Goal: Communication & Community: Connect with others

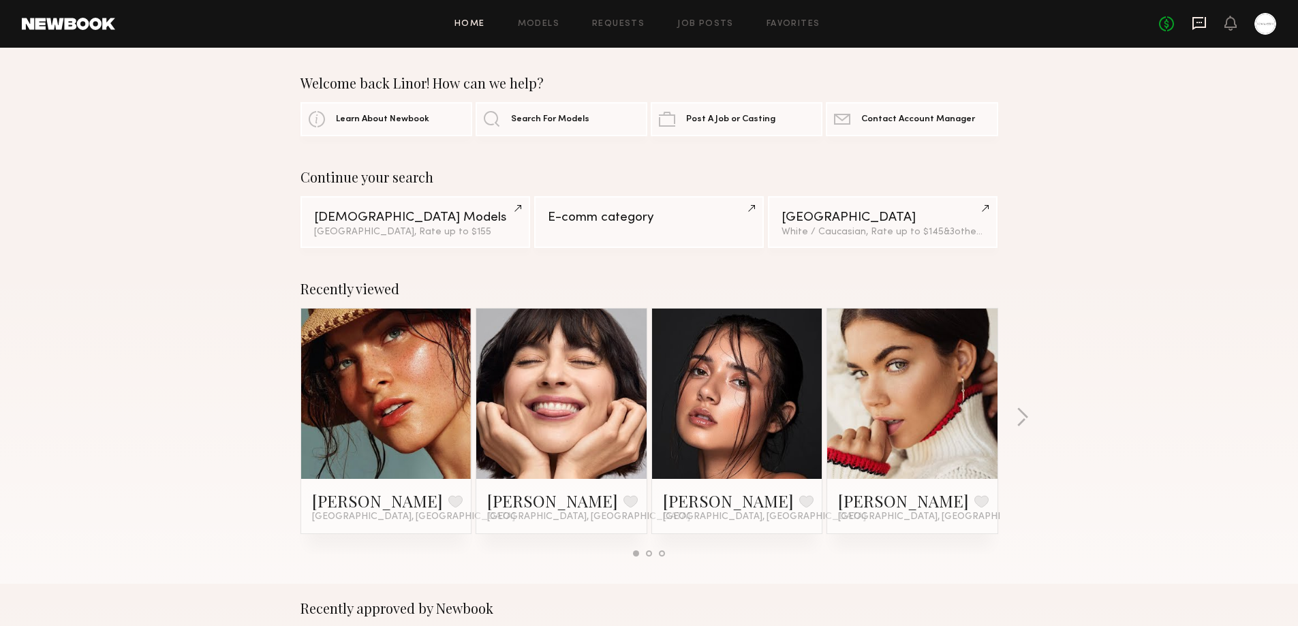
click at [1199, 25] on icon at bounding box center [1199, 23] width 15 height 15
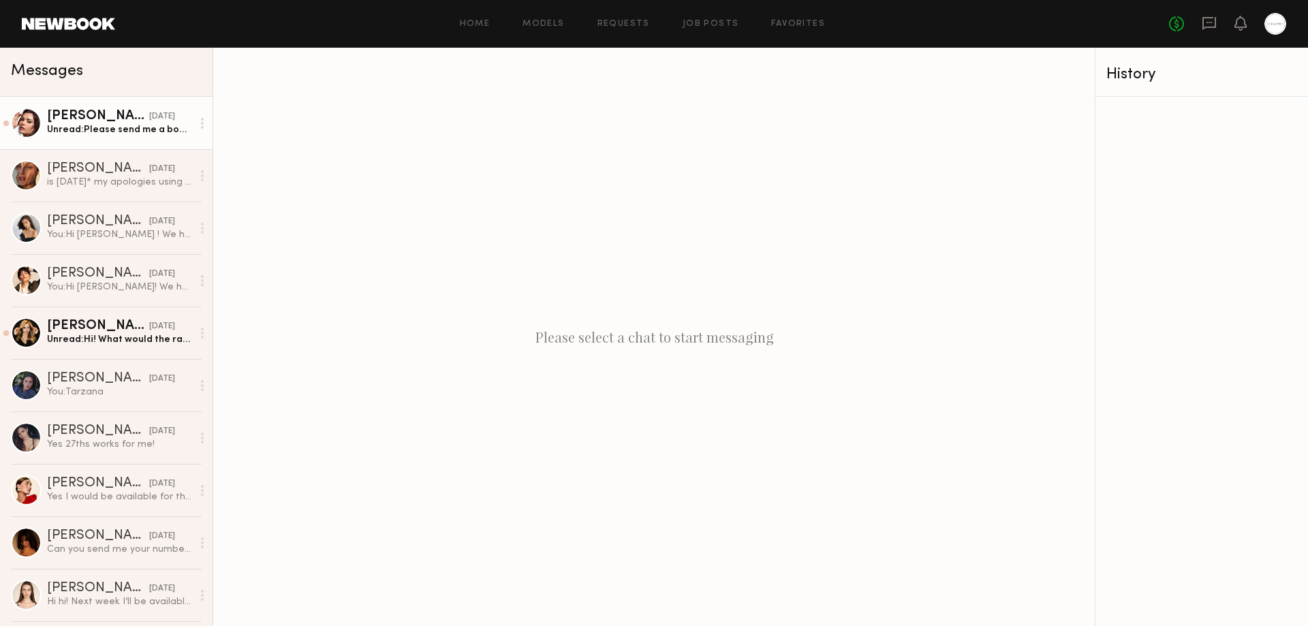
click at [78, 123] on div "Taylor C." at bounding box center [98, 117] width 102 height 14
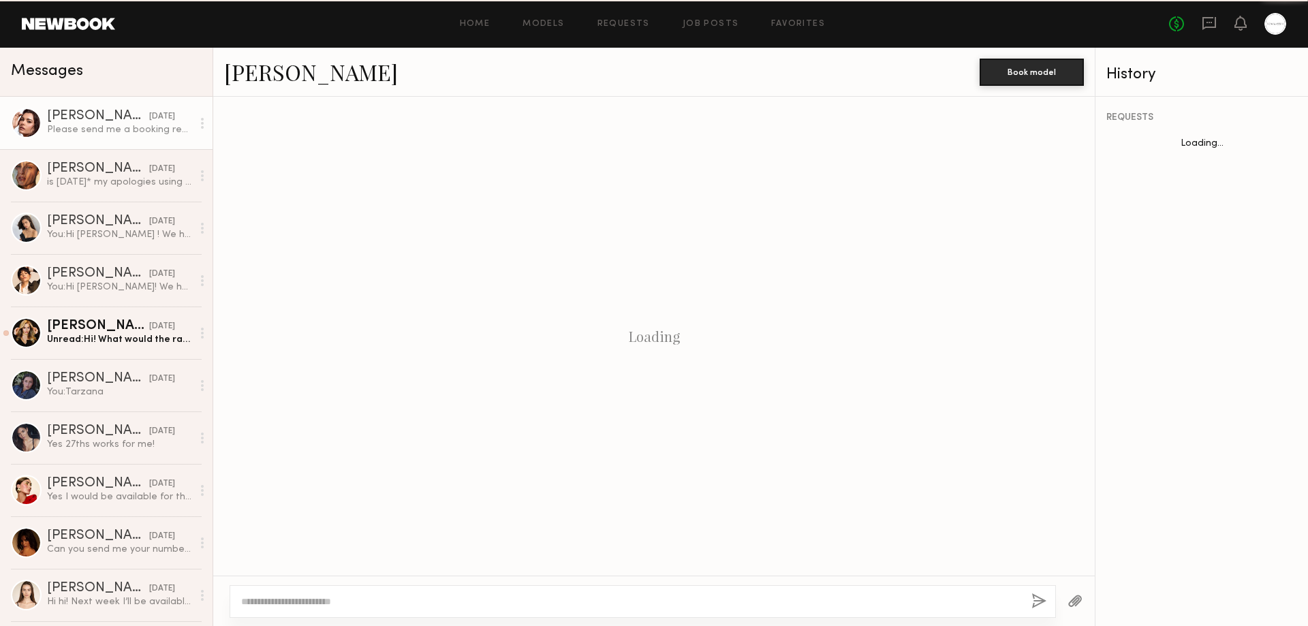
scroll to position [499, 0]
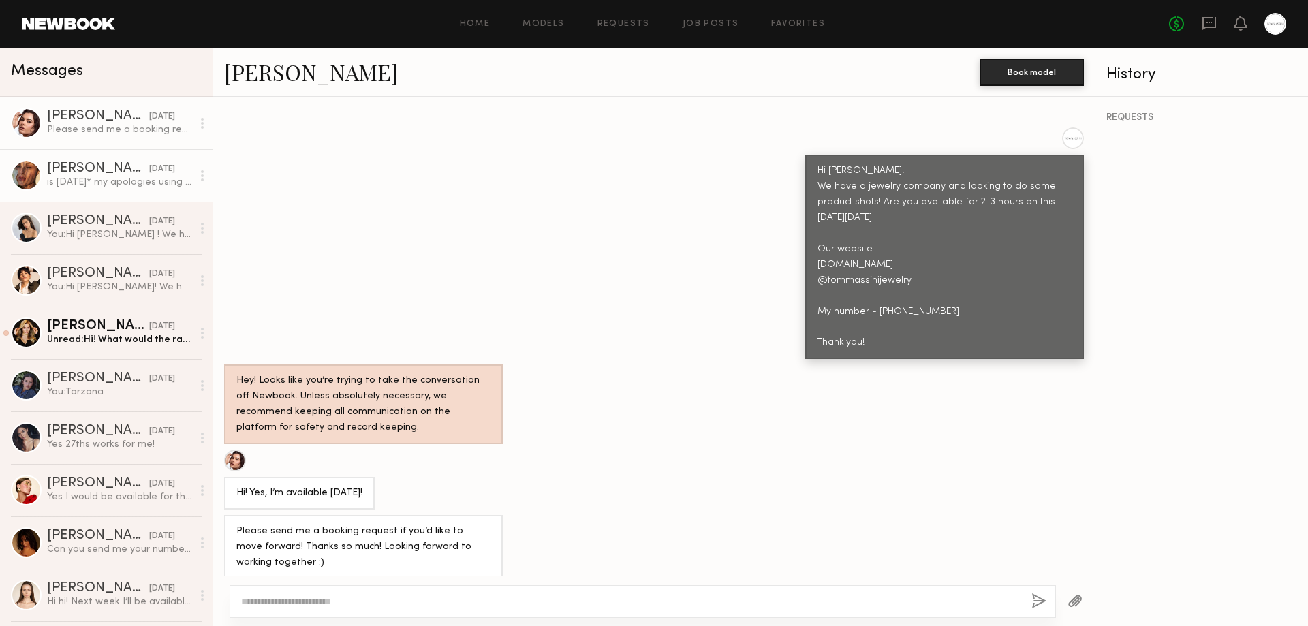
click at [90, 179] on div "is Thursday* my apologies using voice to text." at bounding box center [119, 182] width 145 height 13
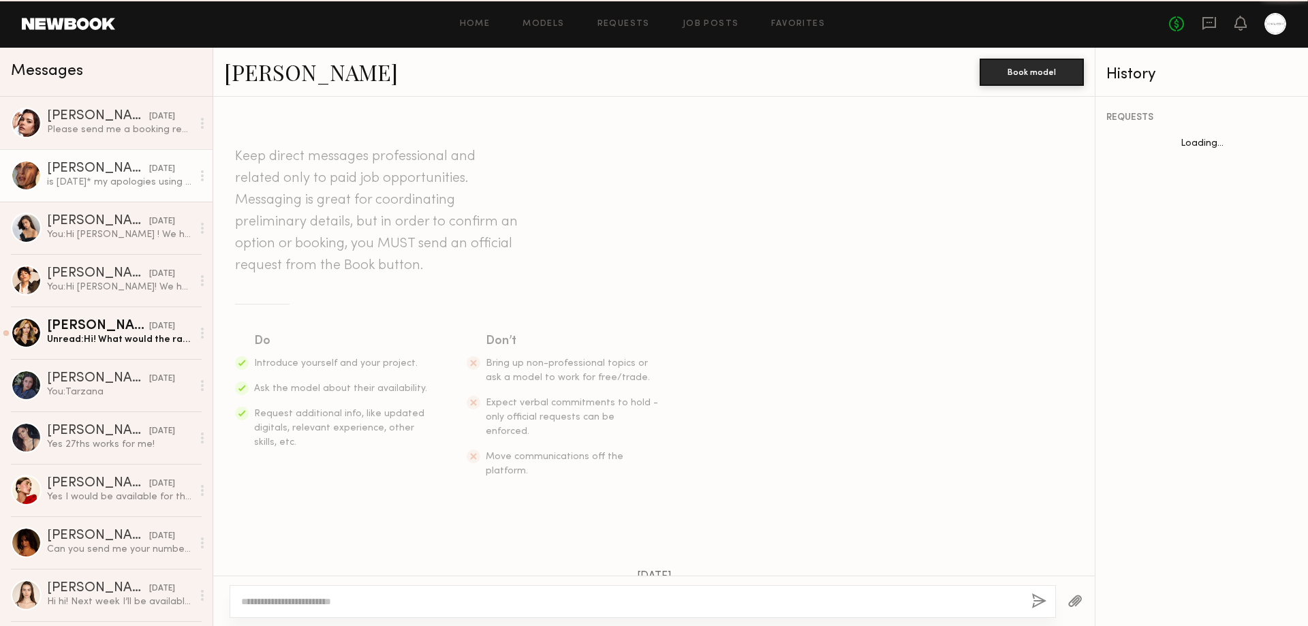
scroll to position [530, 0]
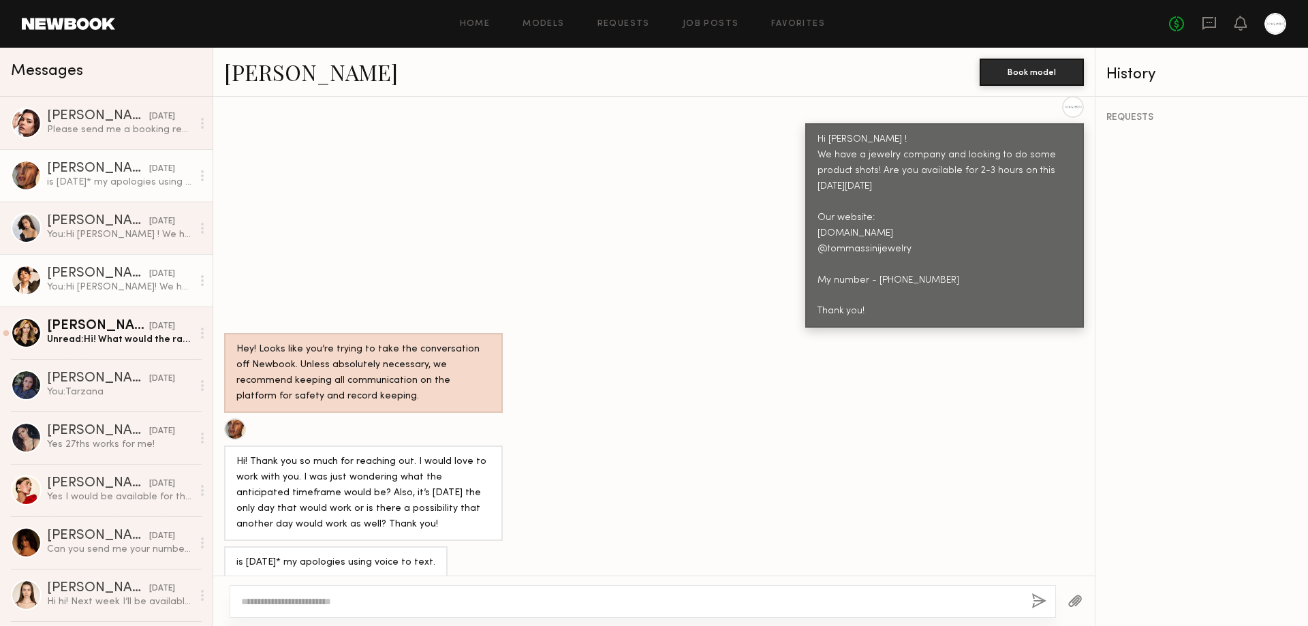
click at [24, 277] on div at bounding box center [26, 280] width 31 height 31
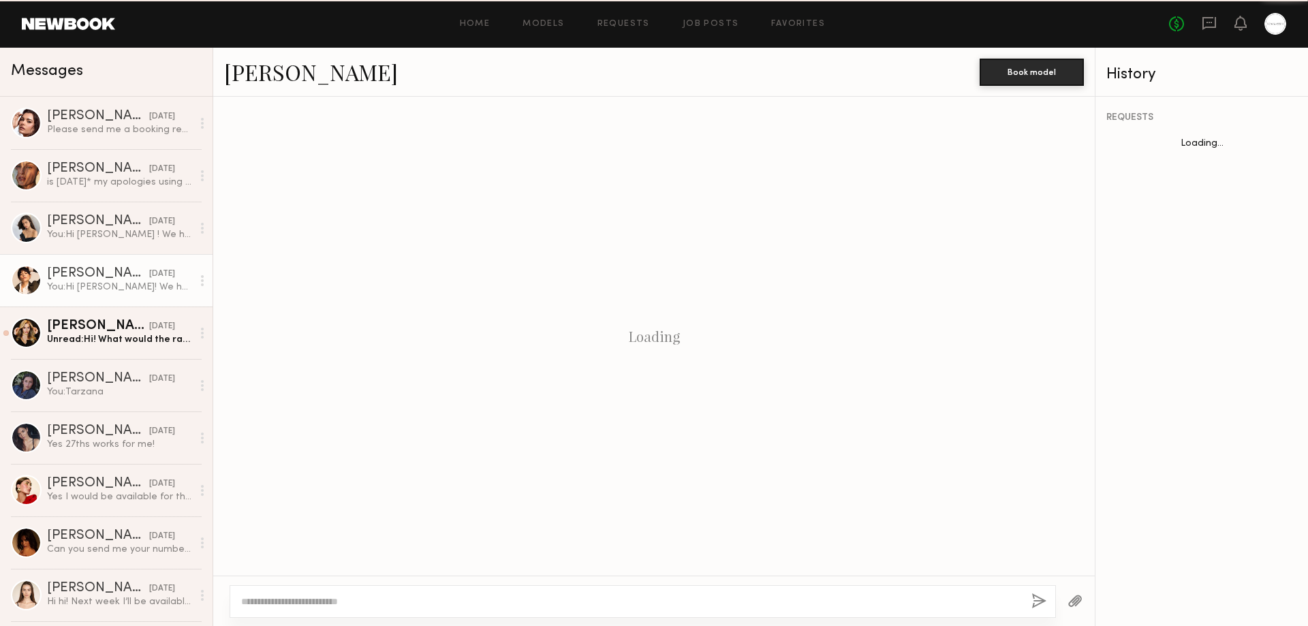
scroll to position [364, 0]
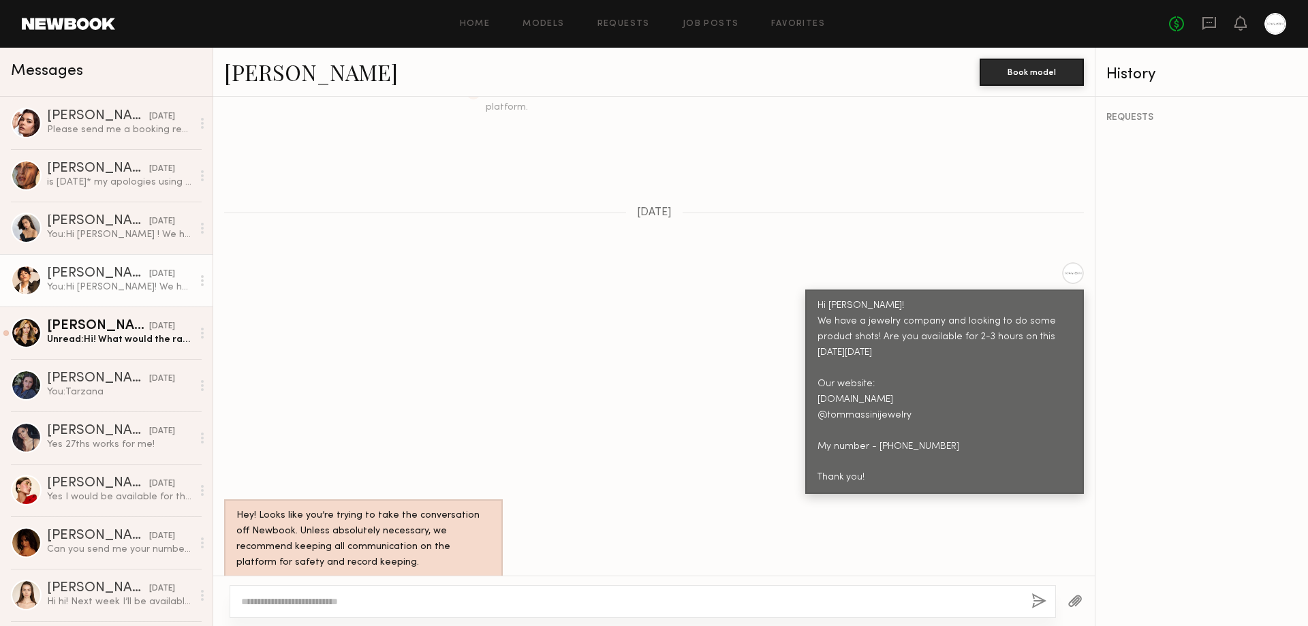
click at [283, 72] on link "Gabriela B." at bounding box center [311, 71] width 174 height 29
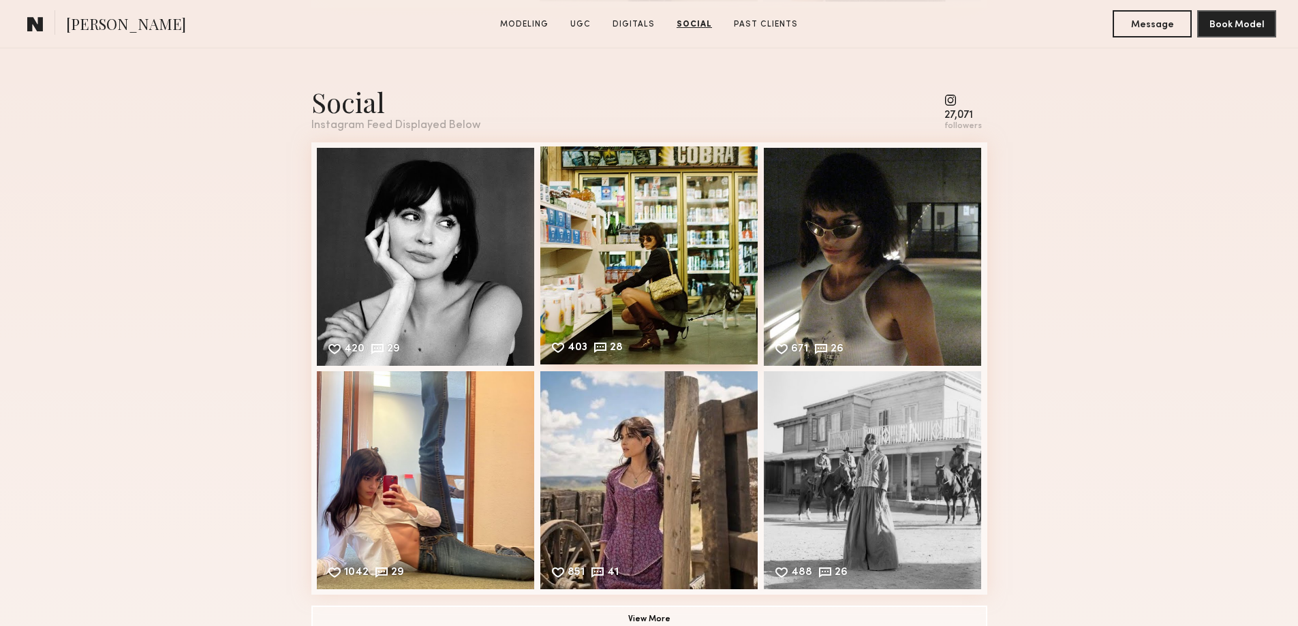
scroll to position [2499, 0]
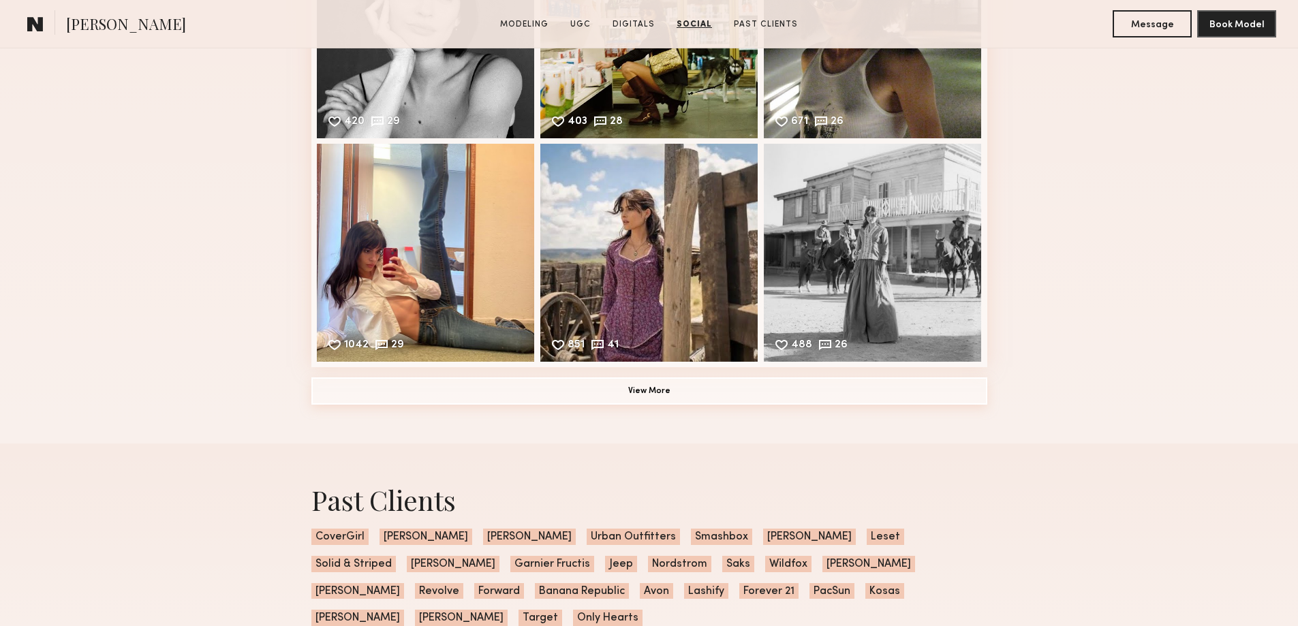
click at [647, 405] on button "View More" at bounding box center [649, 391] width 676 height 27
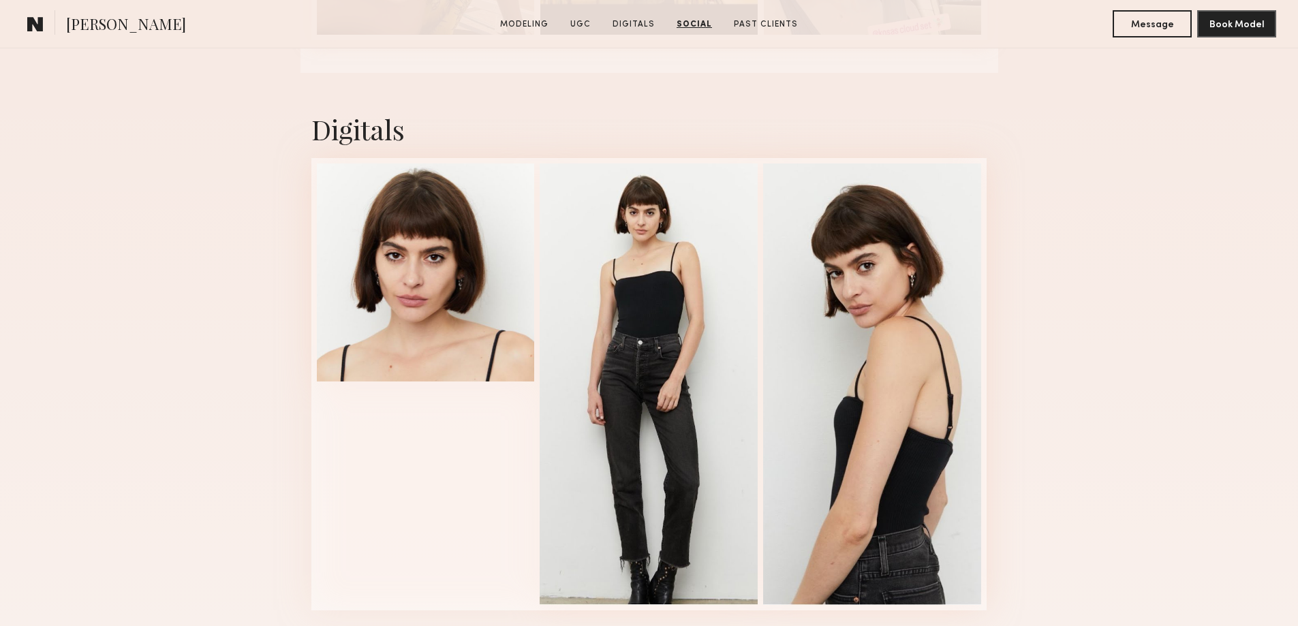
scroll to position [1214, 0]
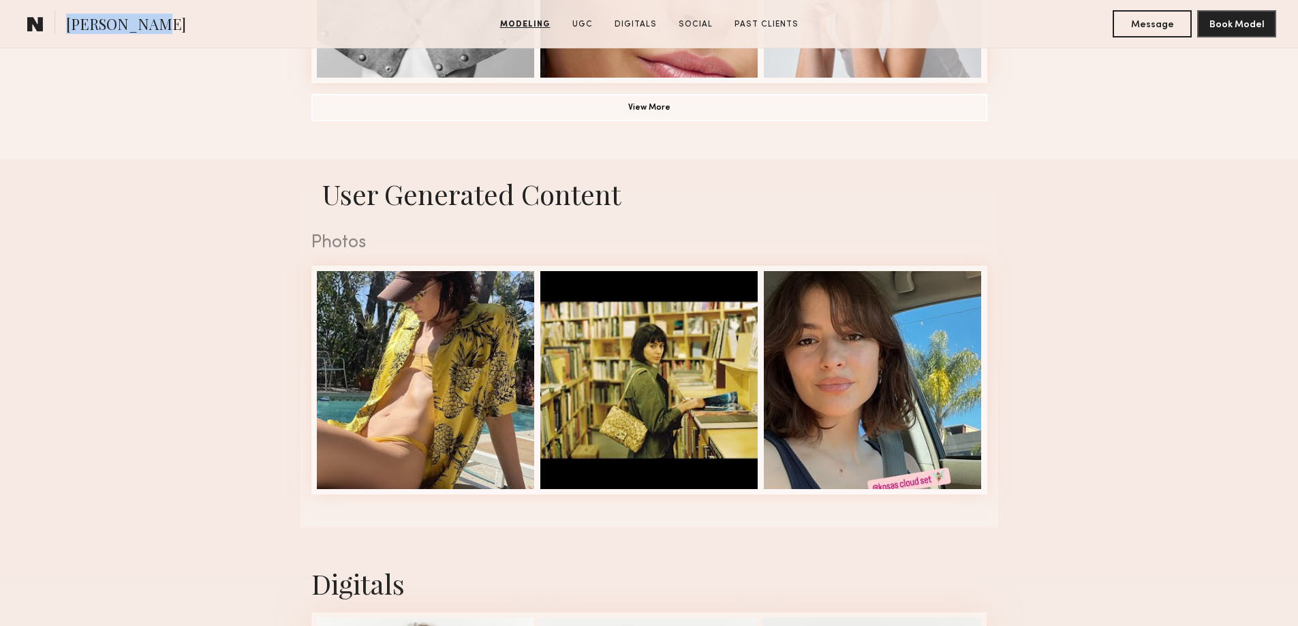
drag, startPoint x: 149, startPoint y: 27, endPoint x: 57, endPoint y: 32, distance: 92.8
click at [57, 32] on section "[PERSON_NAME]" at bounding box center [162, 23] width 280 height 27
copy section "[PERSON_NAME]"
